Goal: Task Accomplishment & Management: Use online tool/utility

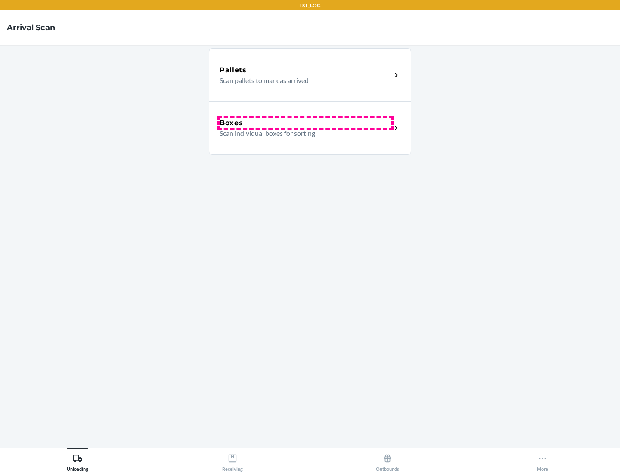
click at [305, 123] on div "Boxes" at bounding box center [305, 123] width 172 height 10
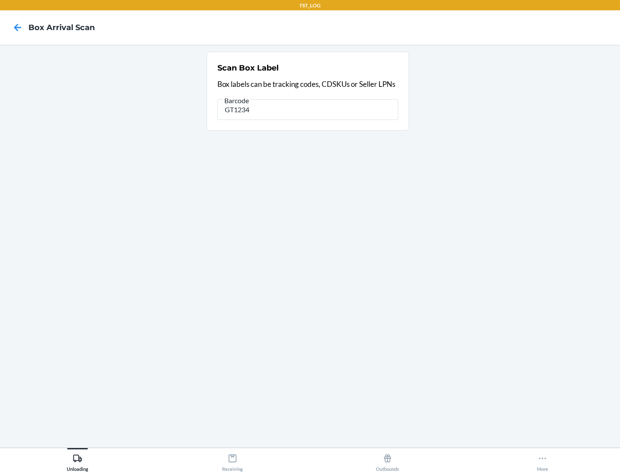
type input "GT1234"
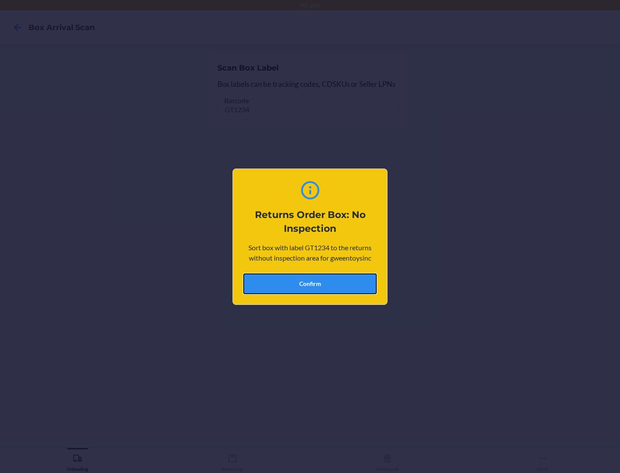
click at [310, 284] on button "Confirm" at bounding box center [309, 284] width 133 height 21
